Goal: Information Seeking & Learning: Learn about a topic

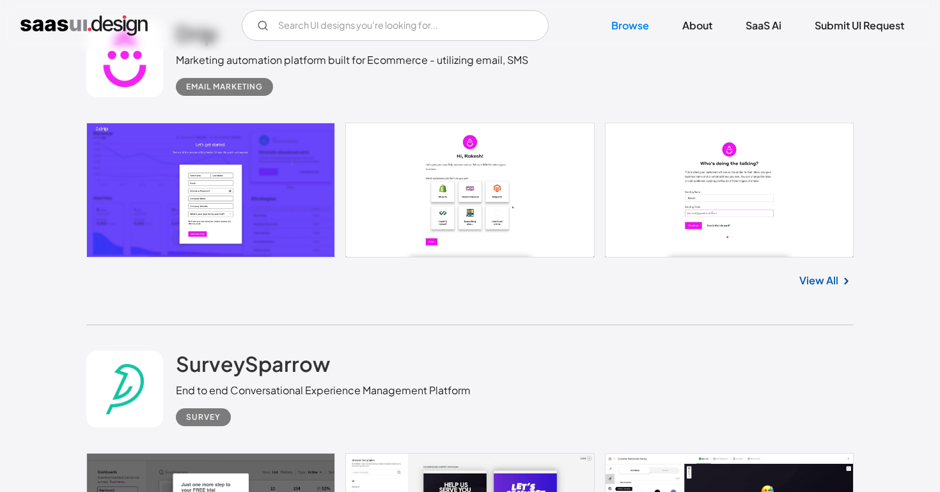
scroll to position [4702, 0]
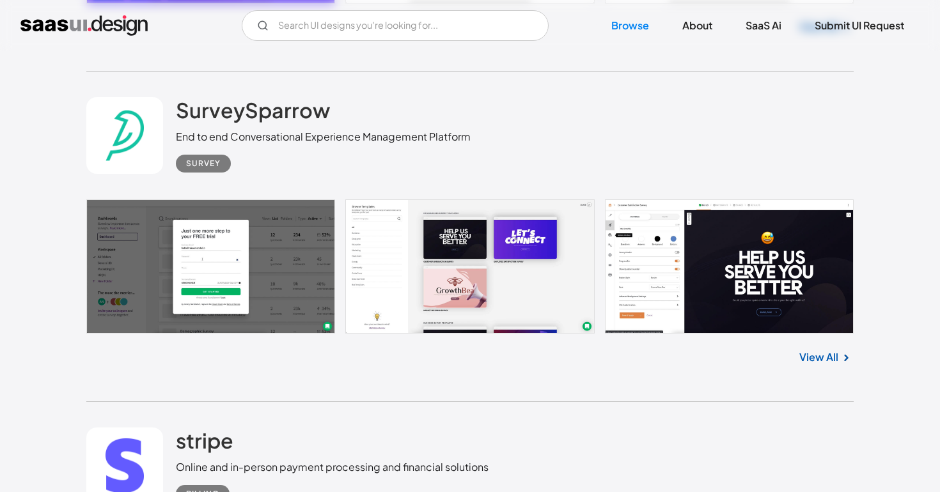
click at [840, 361] on img at bounding box center [845, 357] width 15 height 15
click at [817, 363] on link "View All" at bounding box center [818, 357] width 39 height 15
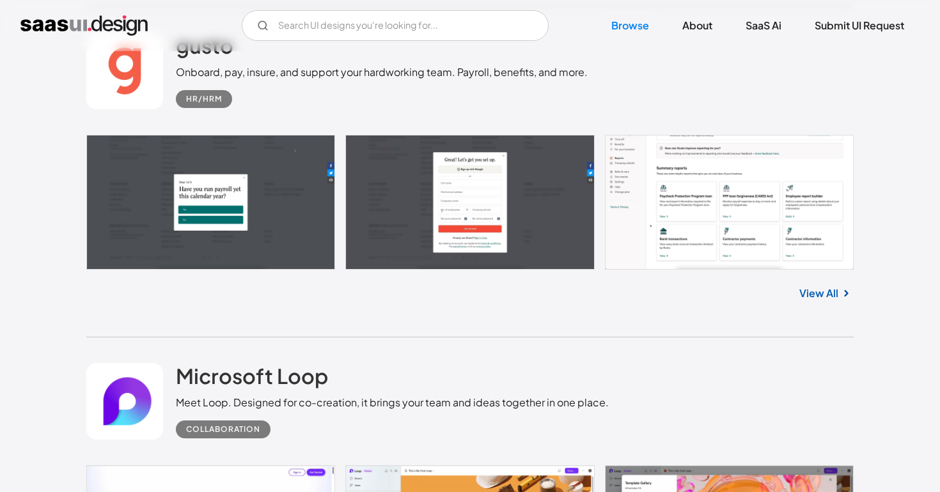
scroll to position [24094, 0]
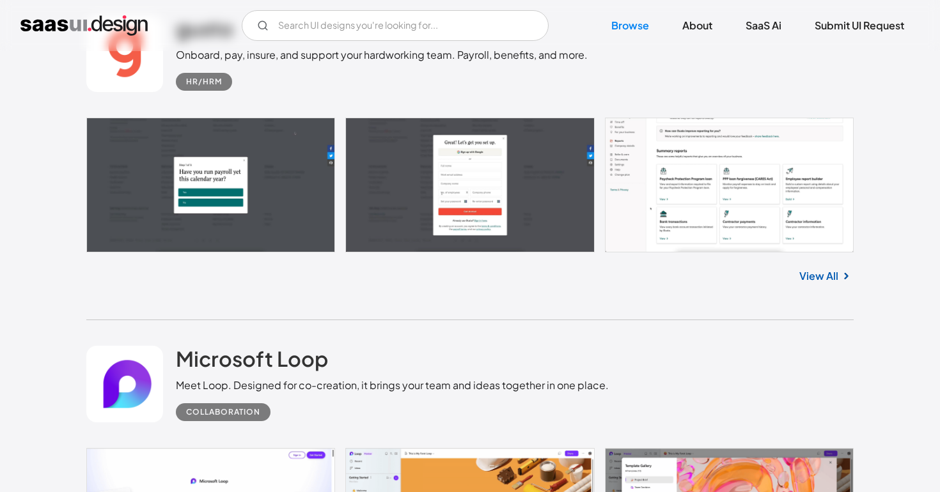
click at [813, 283] on link "View All" at bounding box center [818, 276] width 39 height 15
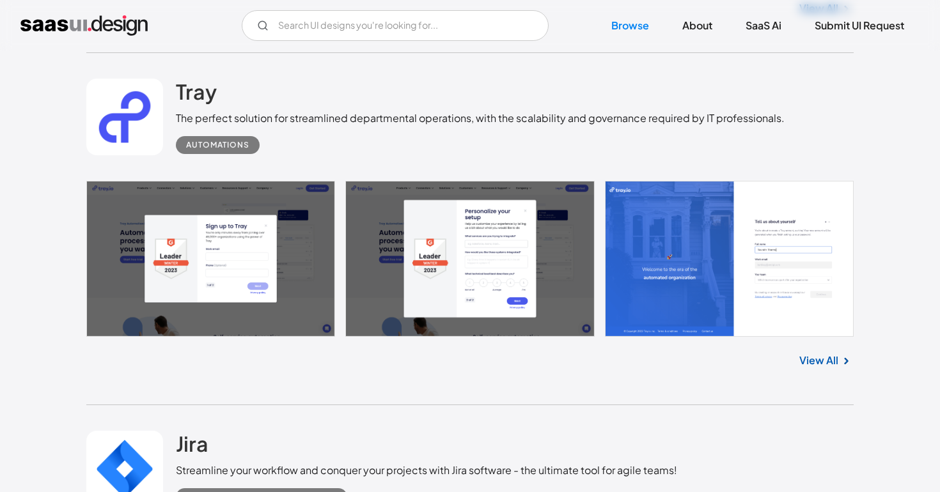
scroll to position [24947, 0]
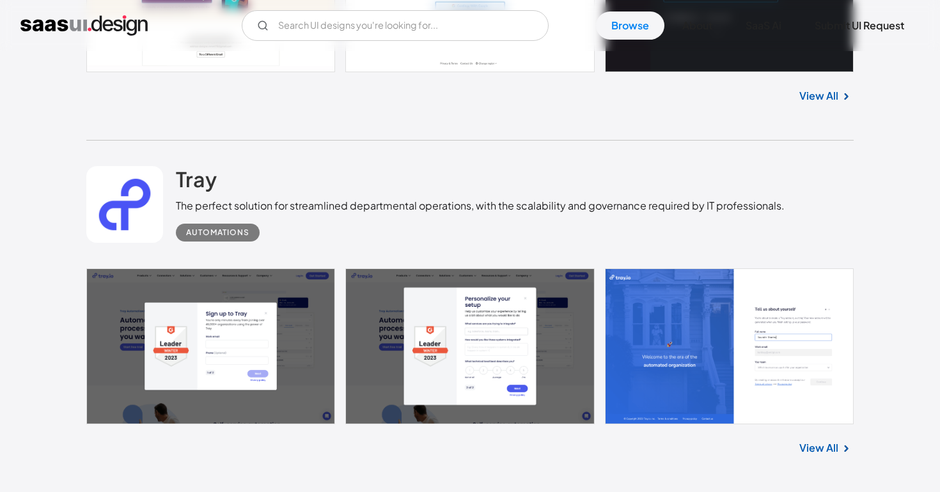
click at [818, 456] on link "View All" at bounding box center [818, 448] width 39 height 15
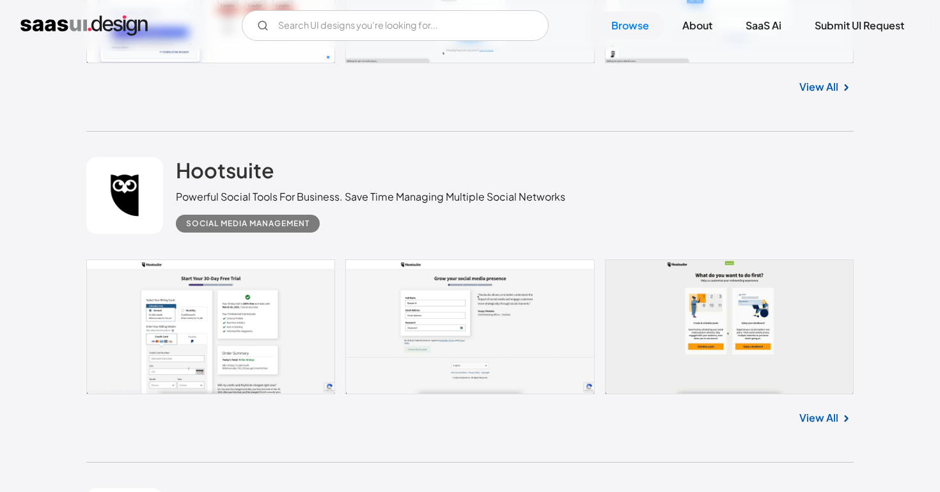
scroll to position [26083, 0]
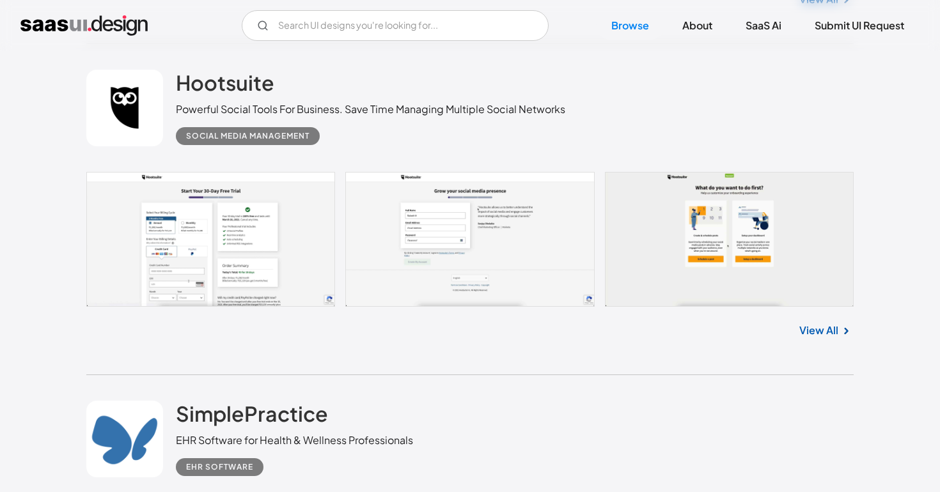
click at [817, 338] on link "View All" at bounding box center [818, 330] width 39 height 15
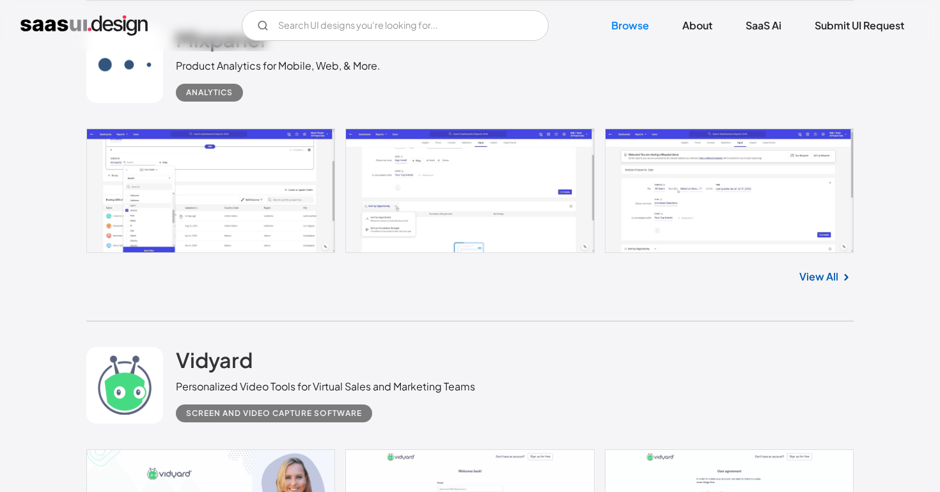
scroll to position [26662, 0]
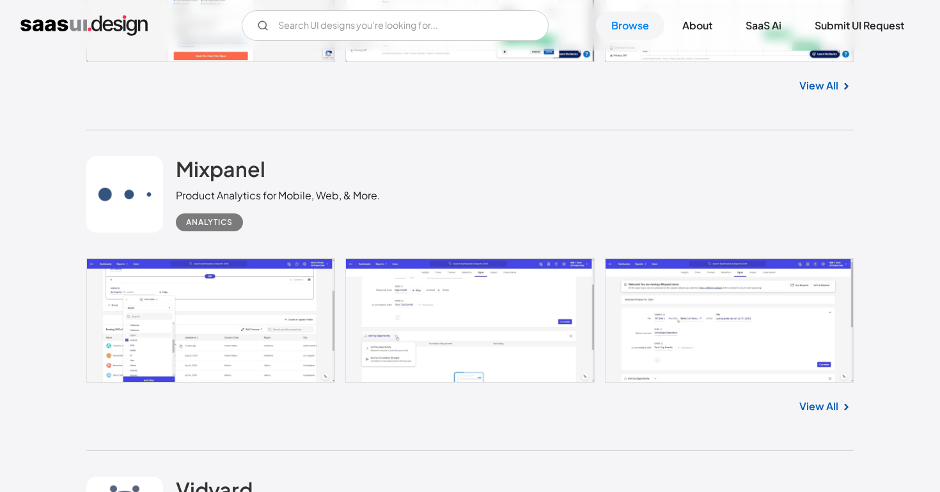
click at [830, 412] on link "View All" at bounding box center [818, 406] width 39 height 15
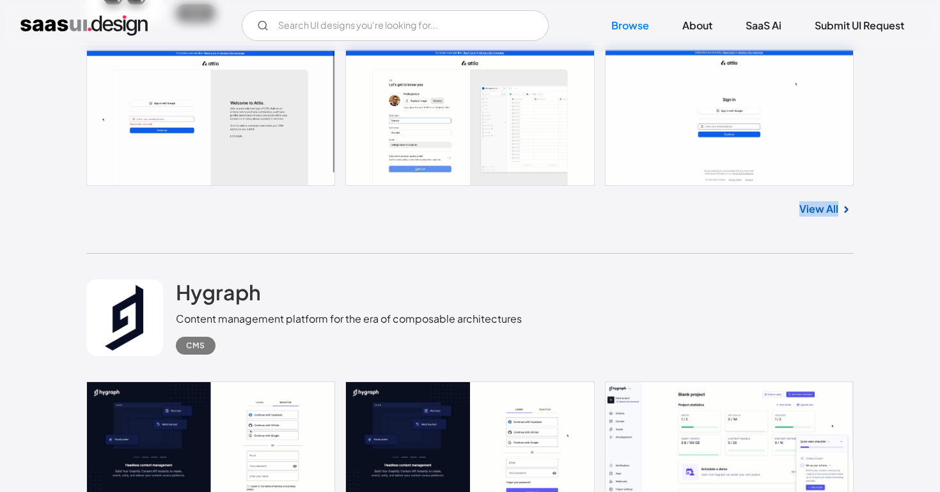
scroll to position [32968, 0]
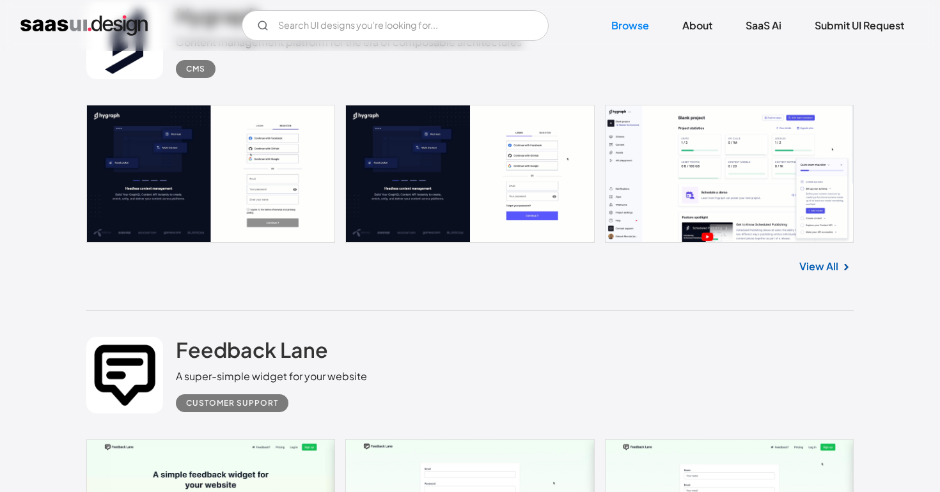
click at [545, 304] on div "Hygraph Content management platform for the era of composable architectures CMS…" at bounding box center [469, 144] width 767 height 334
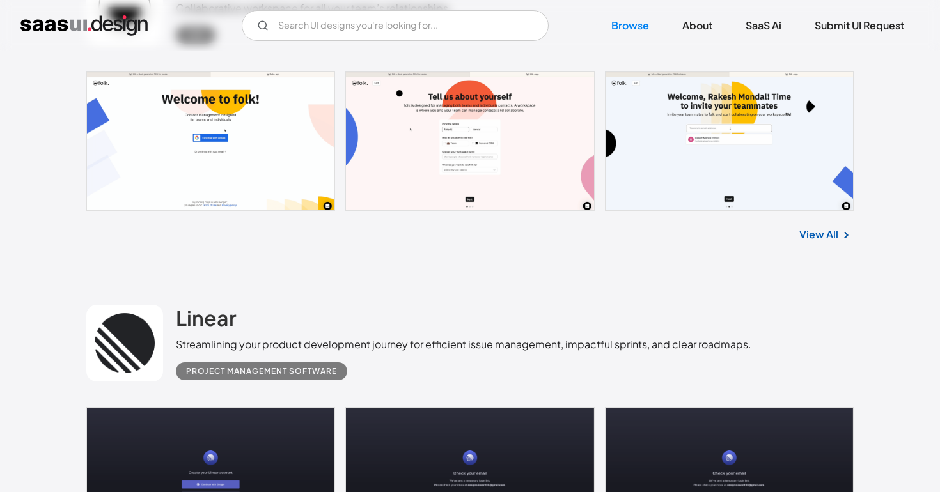
scroll to position [401, 0]
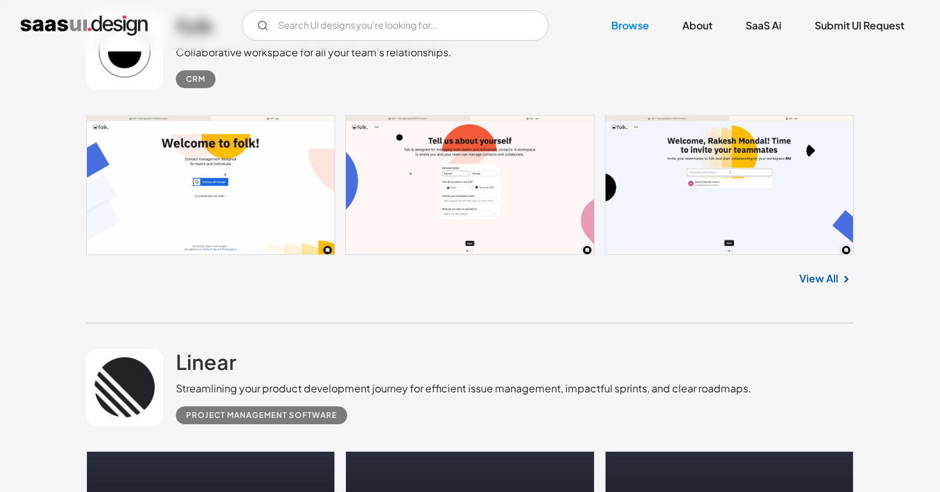
click at [811, 275] on link "View All" at bounding box center [818, 278] width 39 height 15
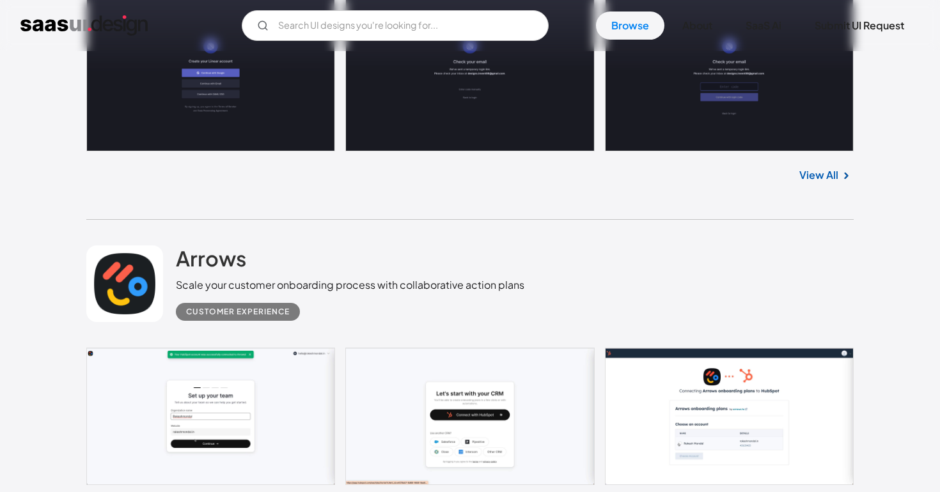
scroll to position [973, 0]
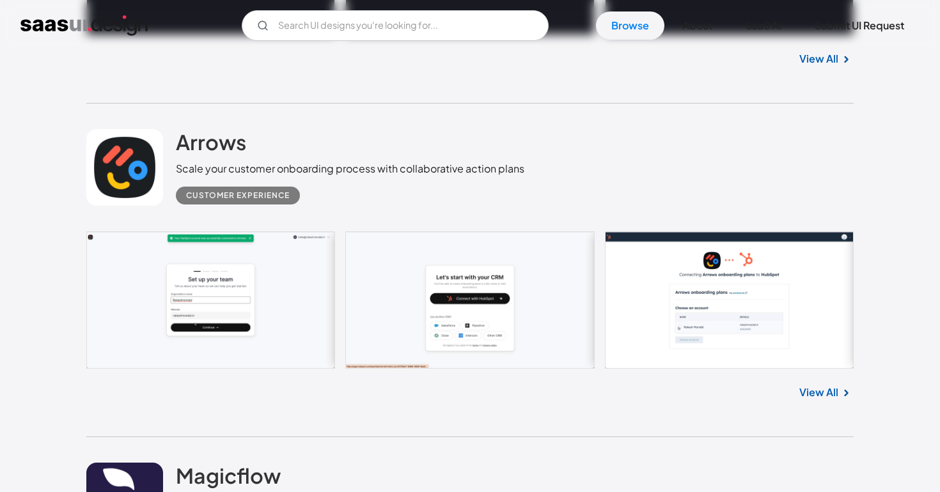
click at [824, 402] on div "View All" at bounding box center [469, 390] width 767 height 42
click at [811, 395] on link "View All" at bounding box center [818, 392] width 39 height 15
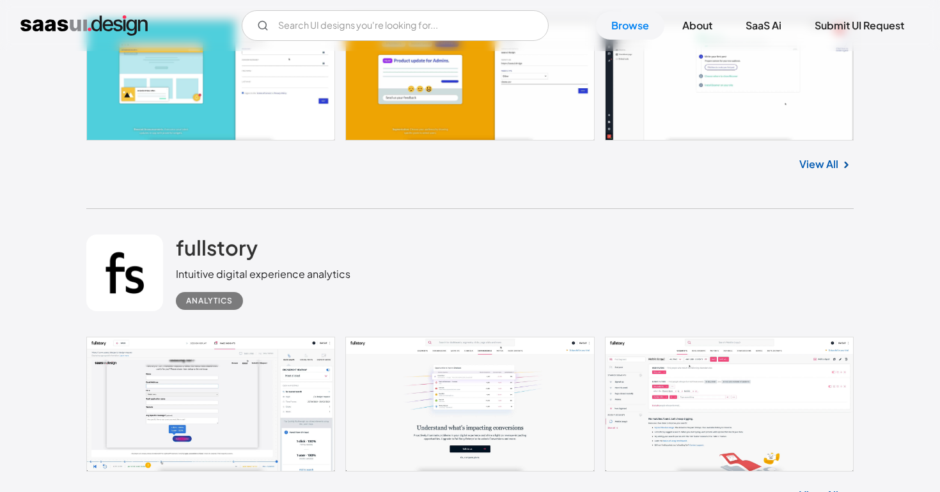
scroll to position [2004, 0]
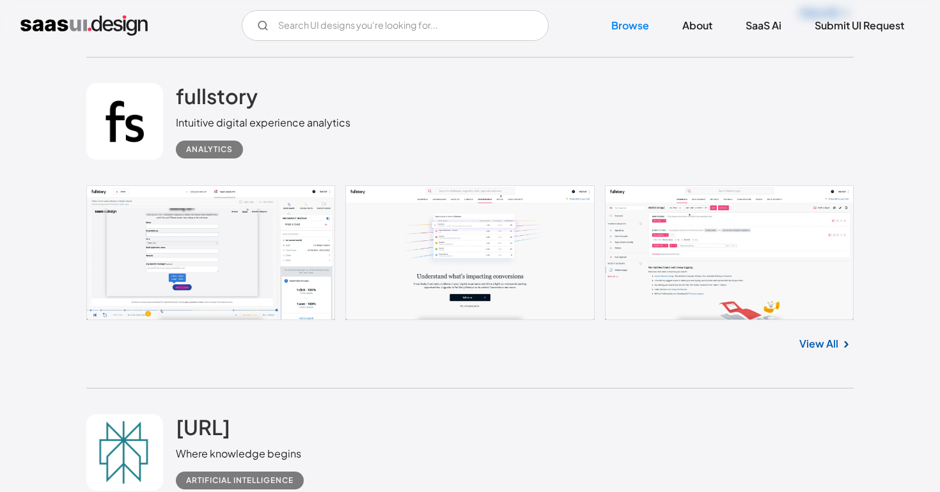
click at [826, 351] on link "View All" at bounding box center [818, 343] width 39 height 15
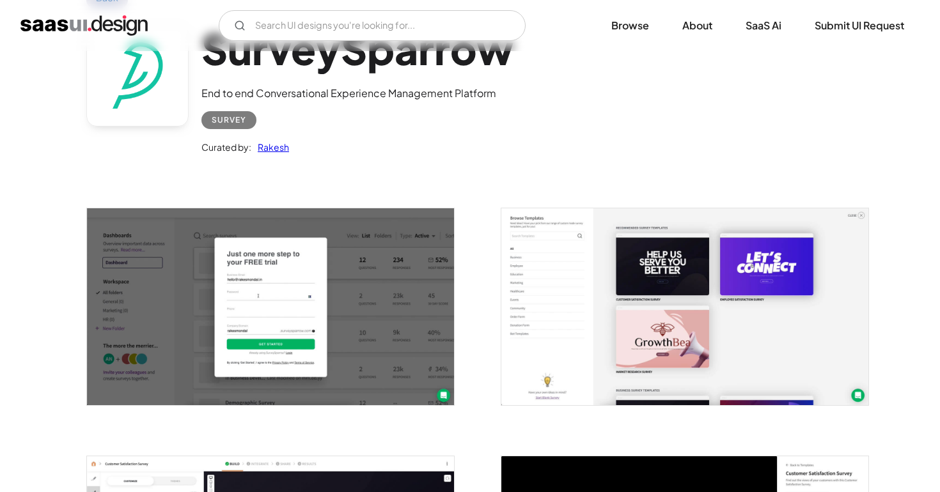
scroll to position [93, 0]
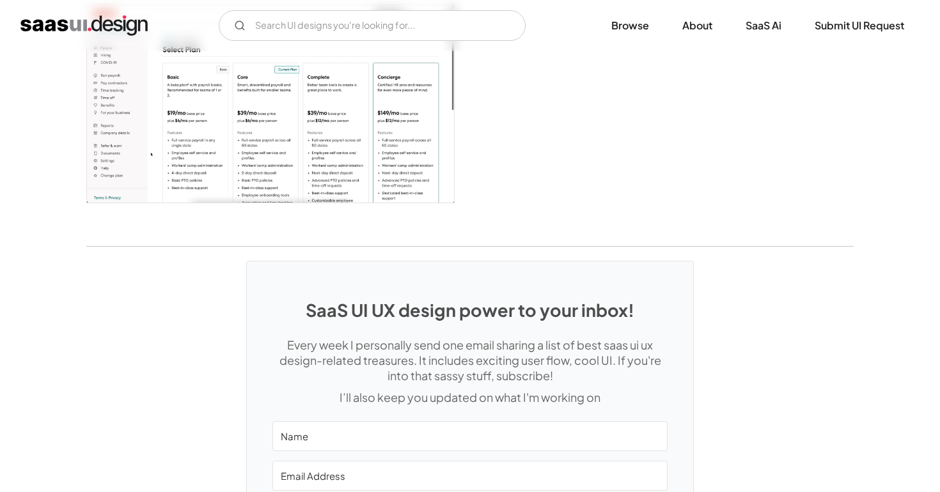
scroll to position [3447, 0]
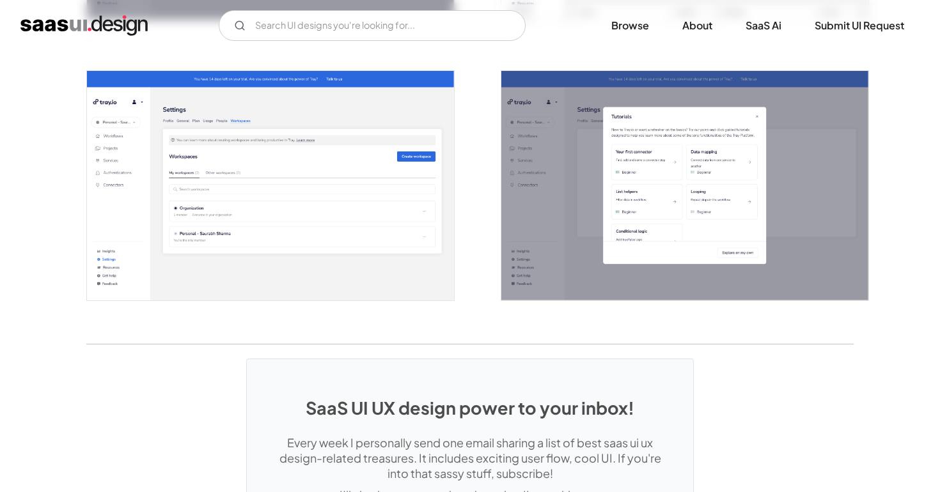
scroll to position [2670, 0]
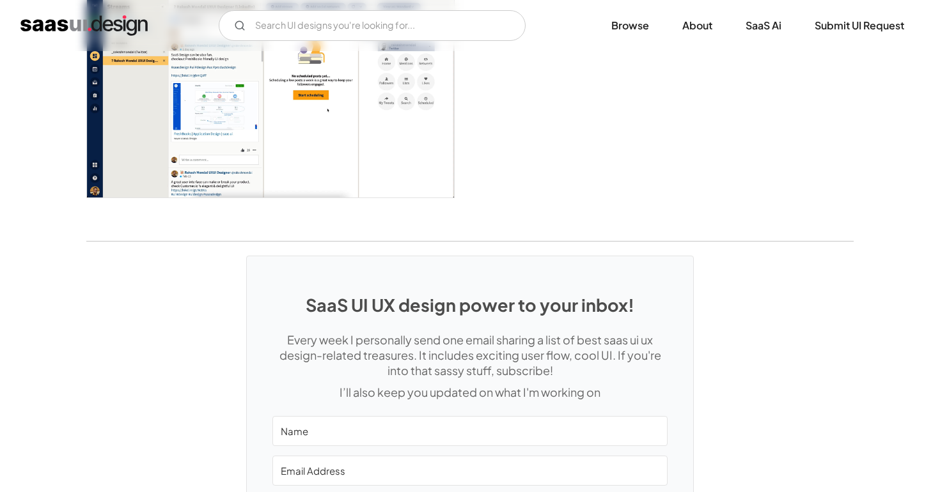
scroll to position [2711, 0]
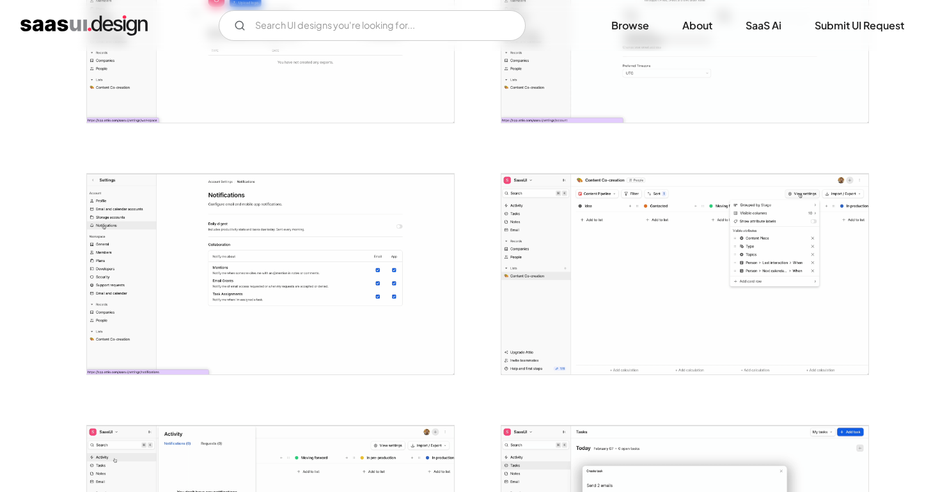
scroll to position [1536, 0]
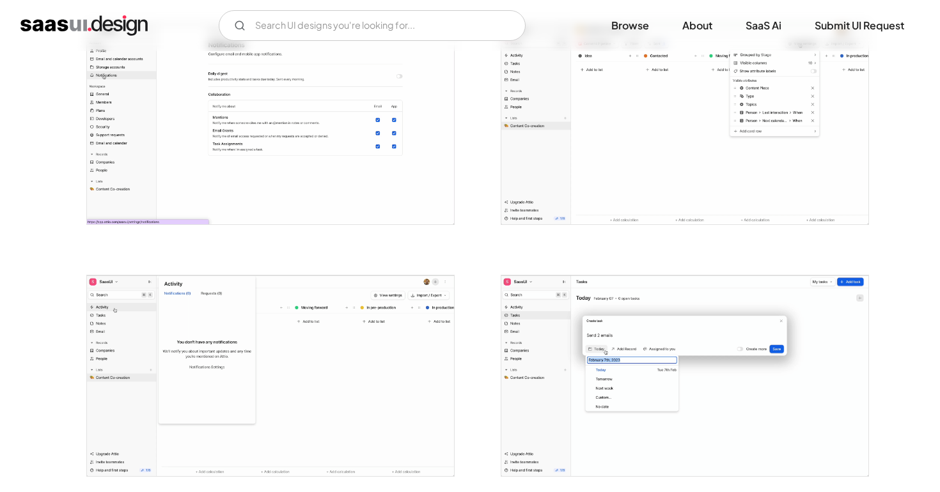
click at [432, 263] on div at bounding box center [263, 368] width 384 height 252
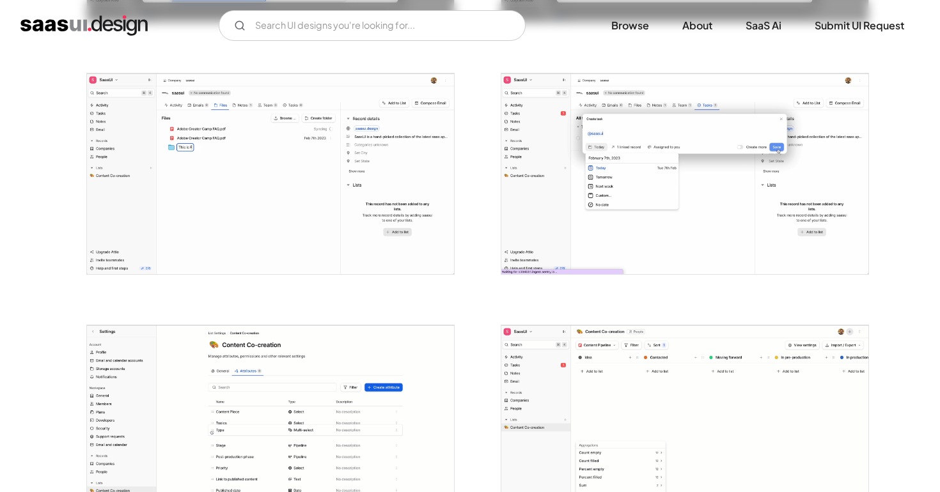
scroll to position [2789, 0]
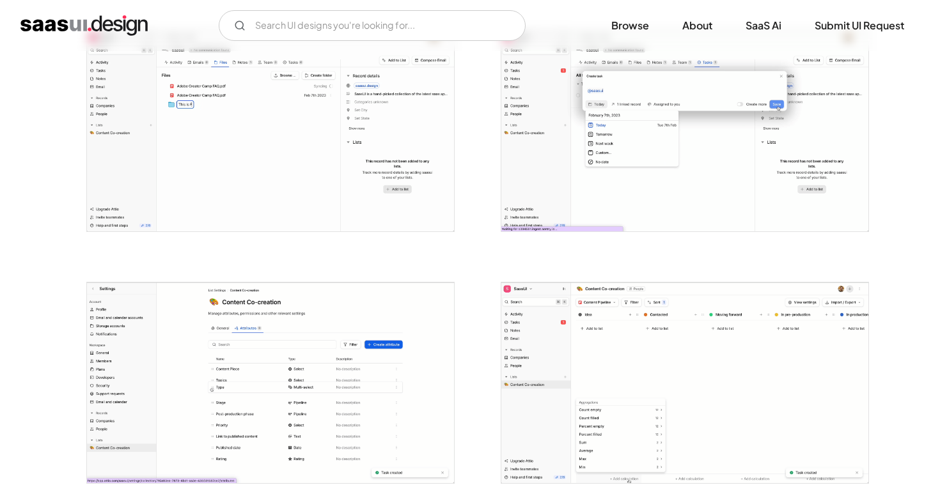
click at [432, 263] on div at bounding box center [263, 375] width 384 height 252
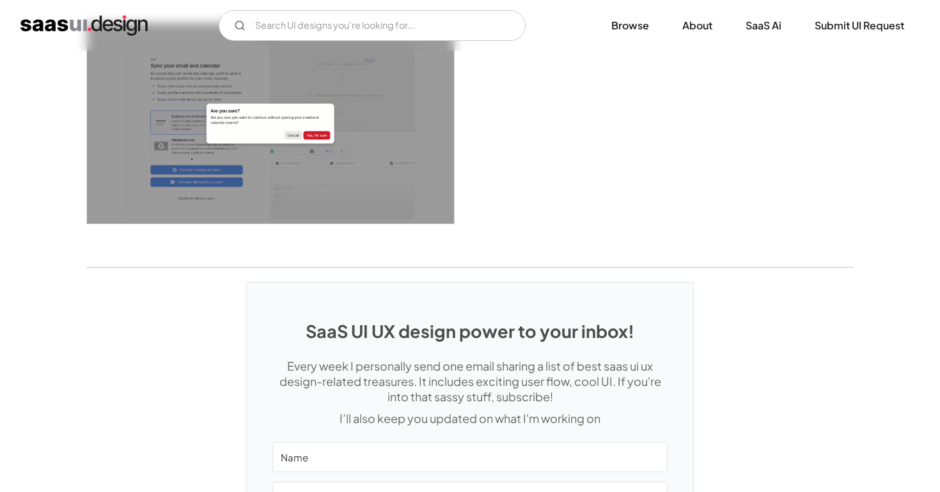
scroll to position [3491, 0]
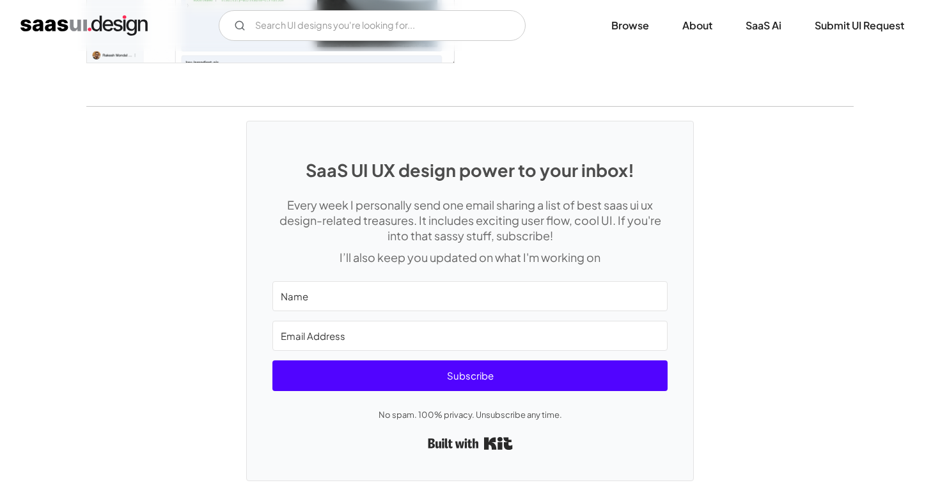
scroll to position [2244, 0]
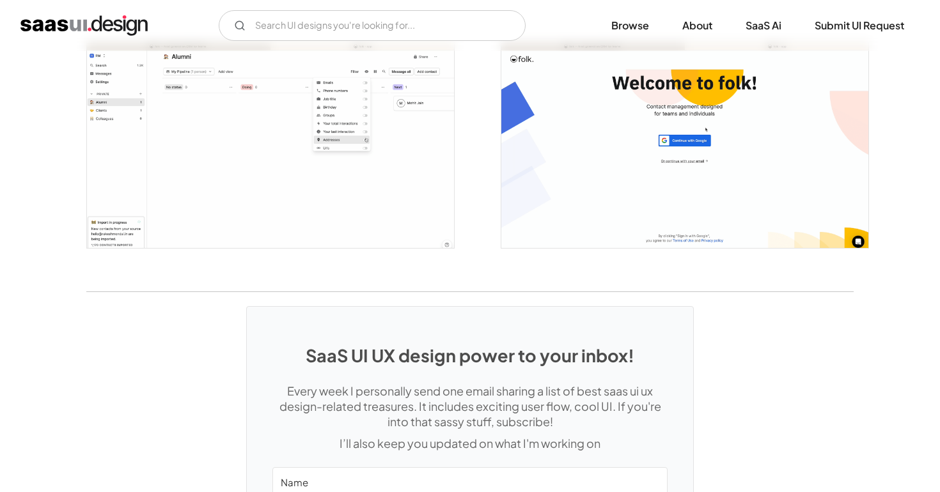
scroll to position [2278, 0]
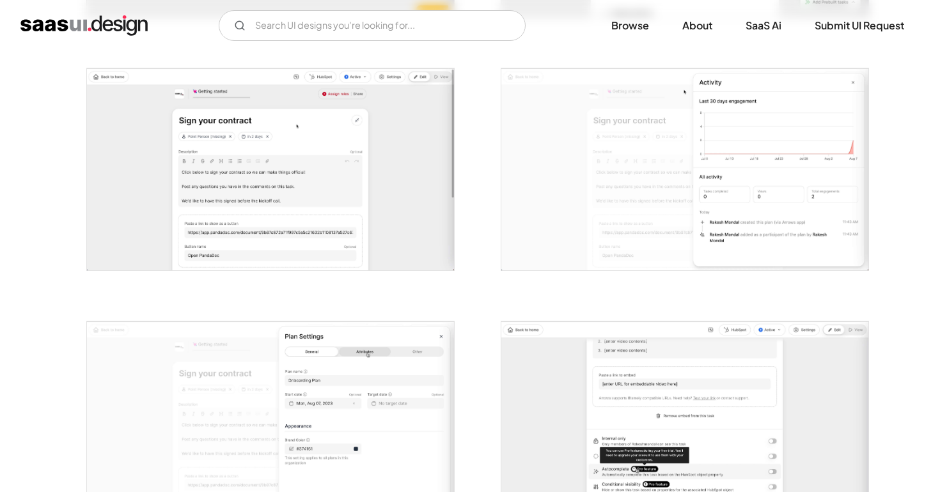
scroll to position [1879, 0]
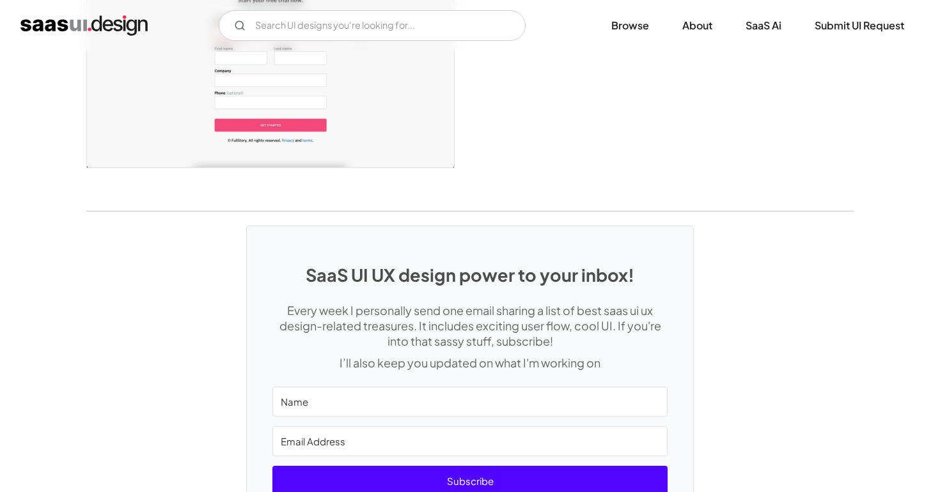
scroll to position [2614, 0]
